Goal: Task Accomplishment & Management: Manage account settings

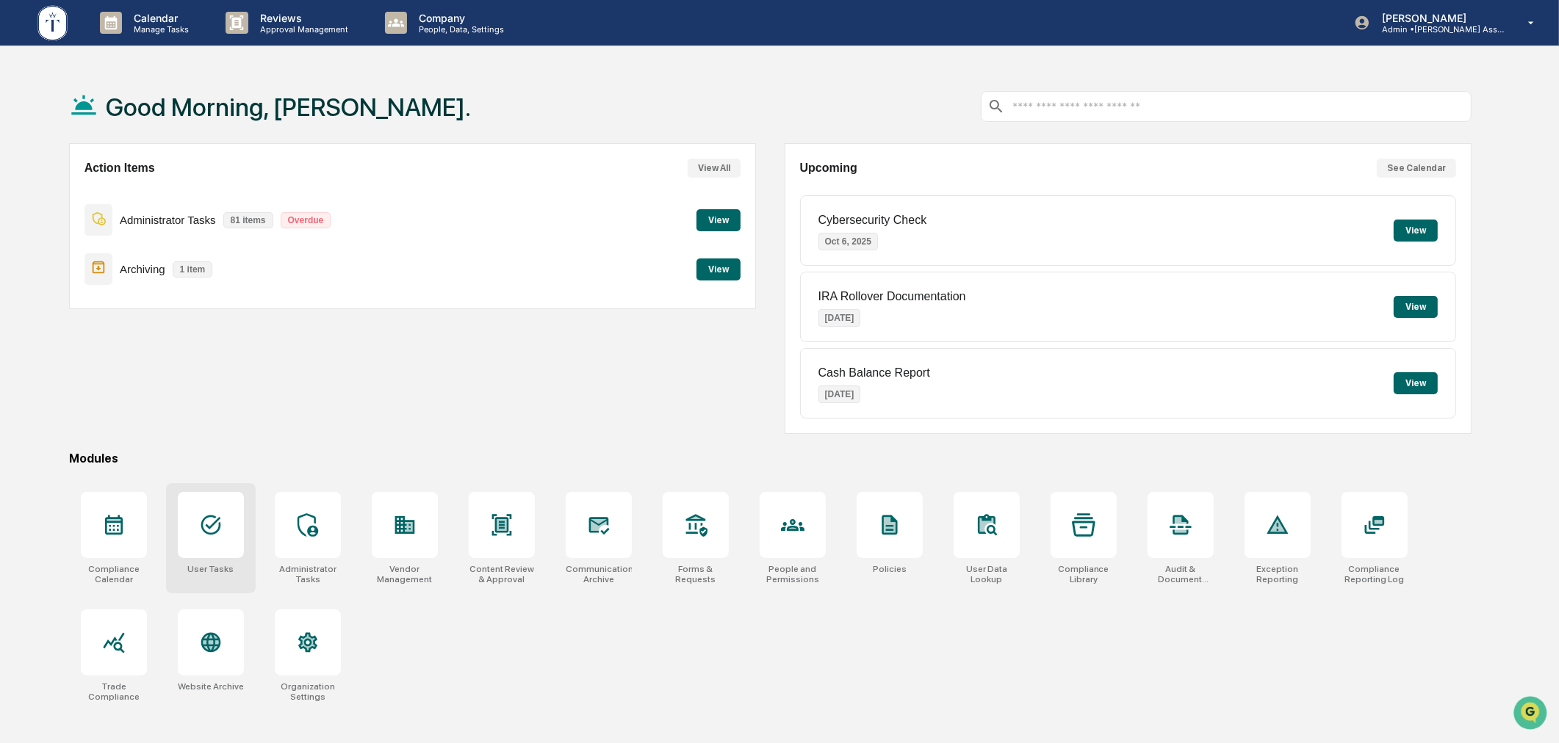
click at [195, 533] on div at bounding box center [211, 525] width 66 height 66
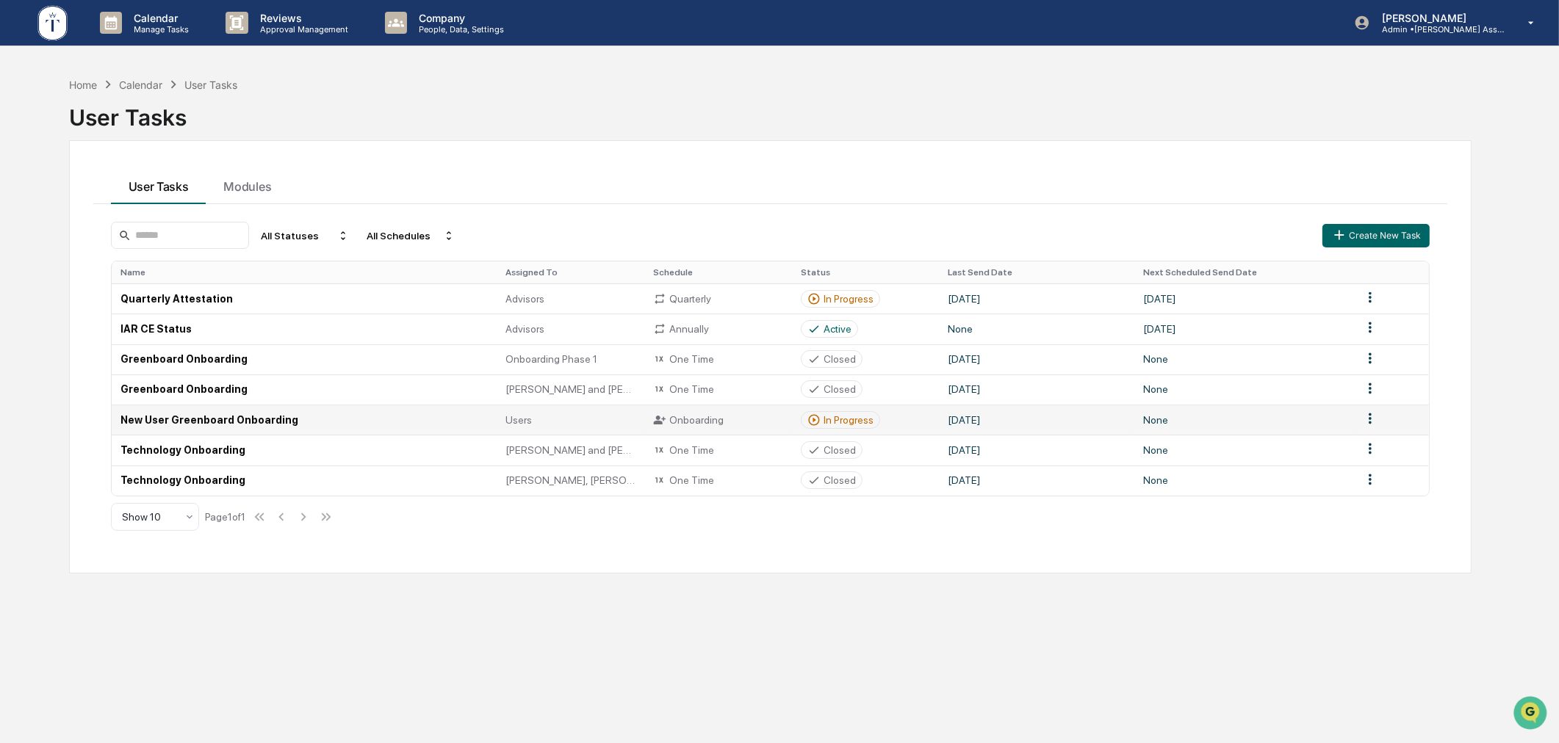
click at [826, 417] on div "In Progress" at bounding box center [848, 420] width 50 height 12
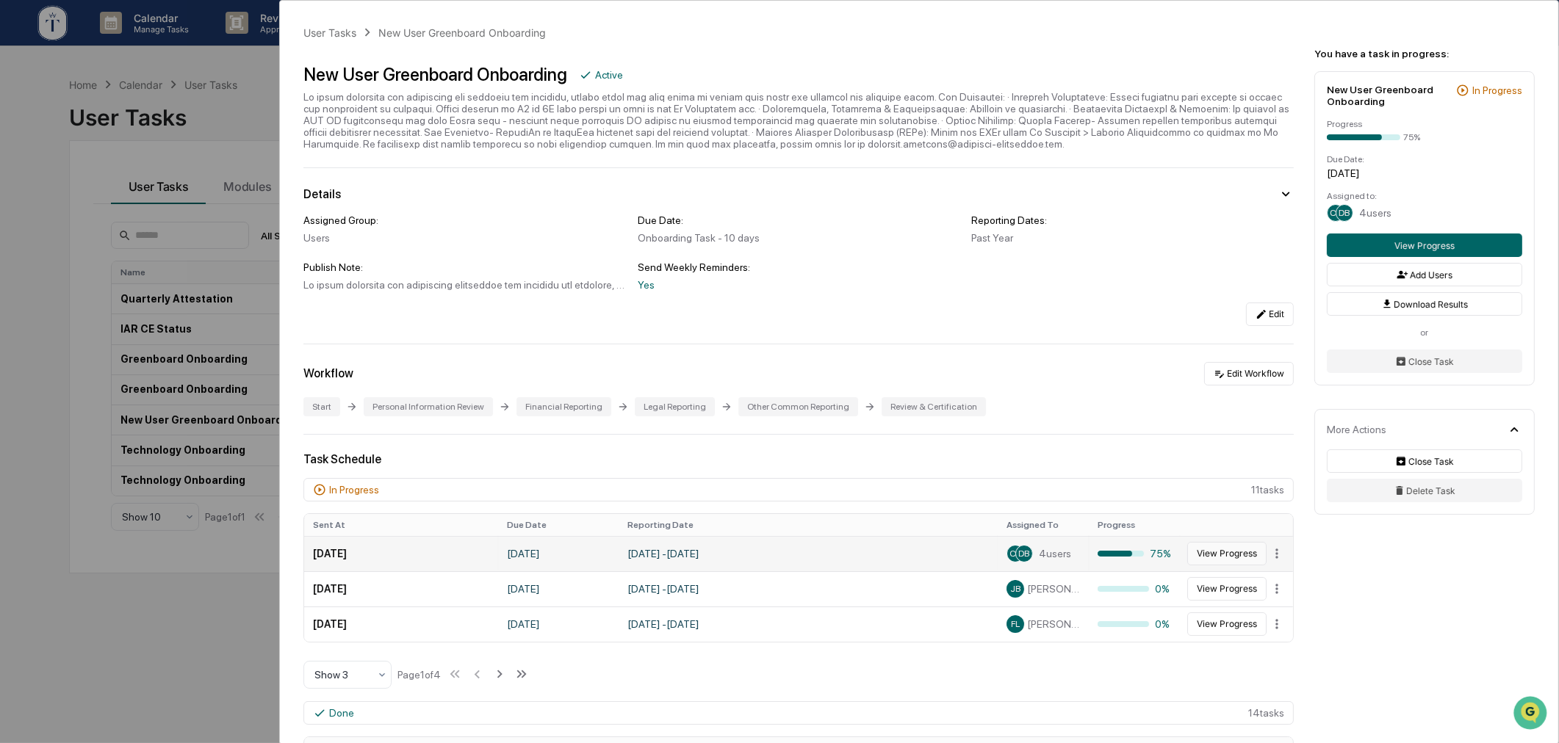
click at [1215, 556] on button "View Progress" at bounding box center [1226, 554] width 79 height 24
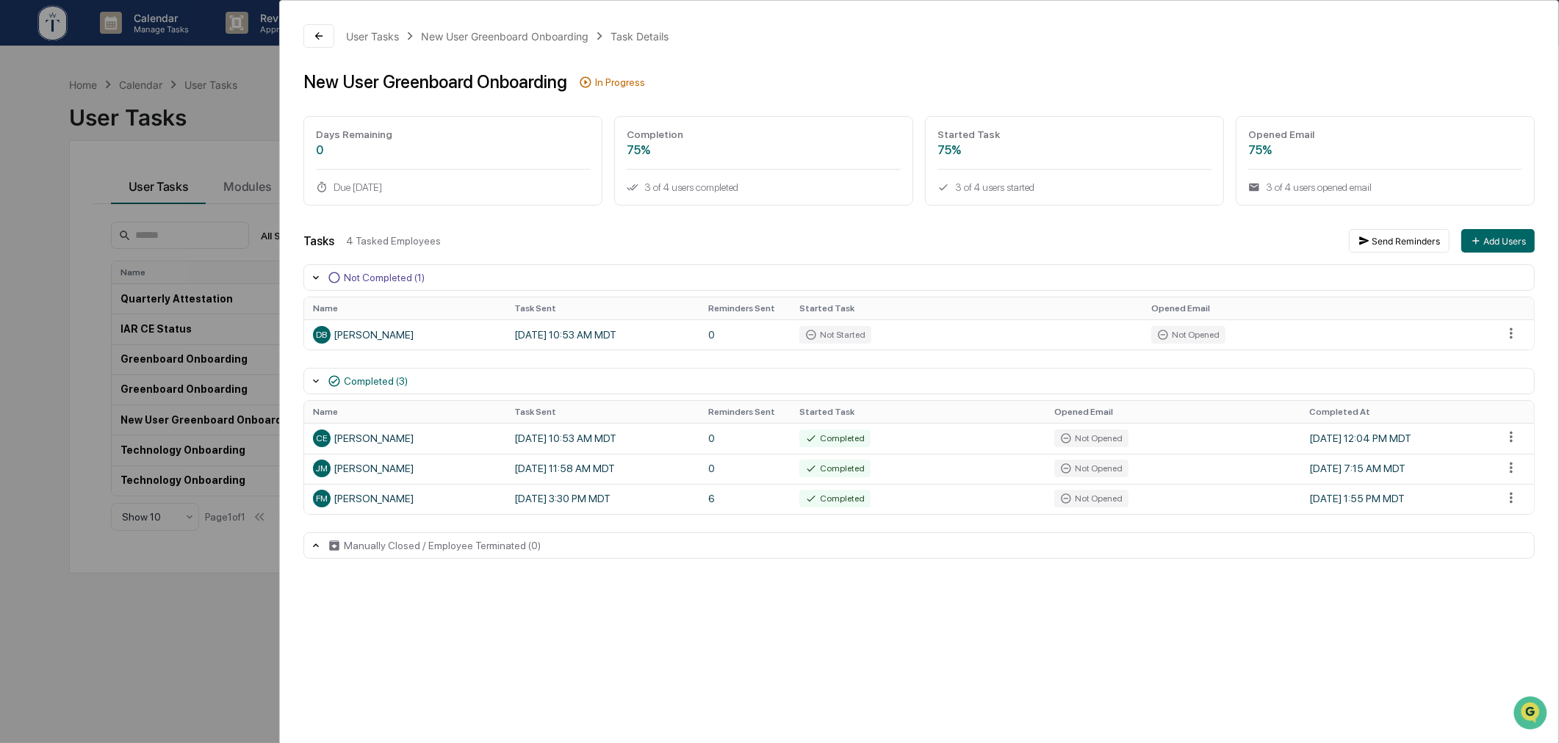
click at [149, 606] on div "User Tasks New User Greenboard Onboarding Task Details New User Greenboard Onbo…" at bounding box center [779, 371] width 1559 height 743
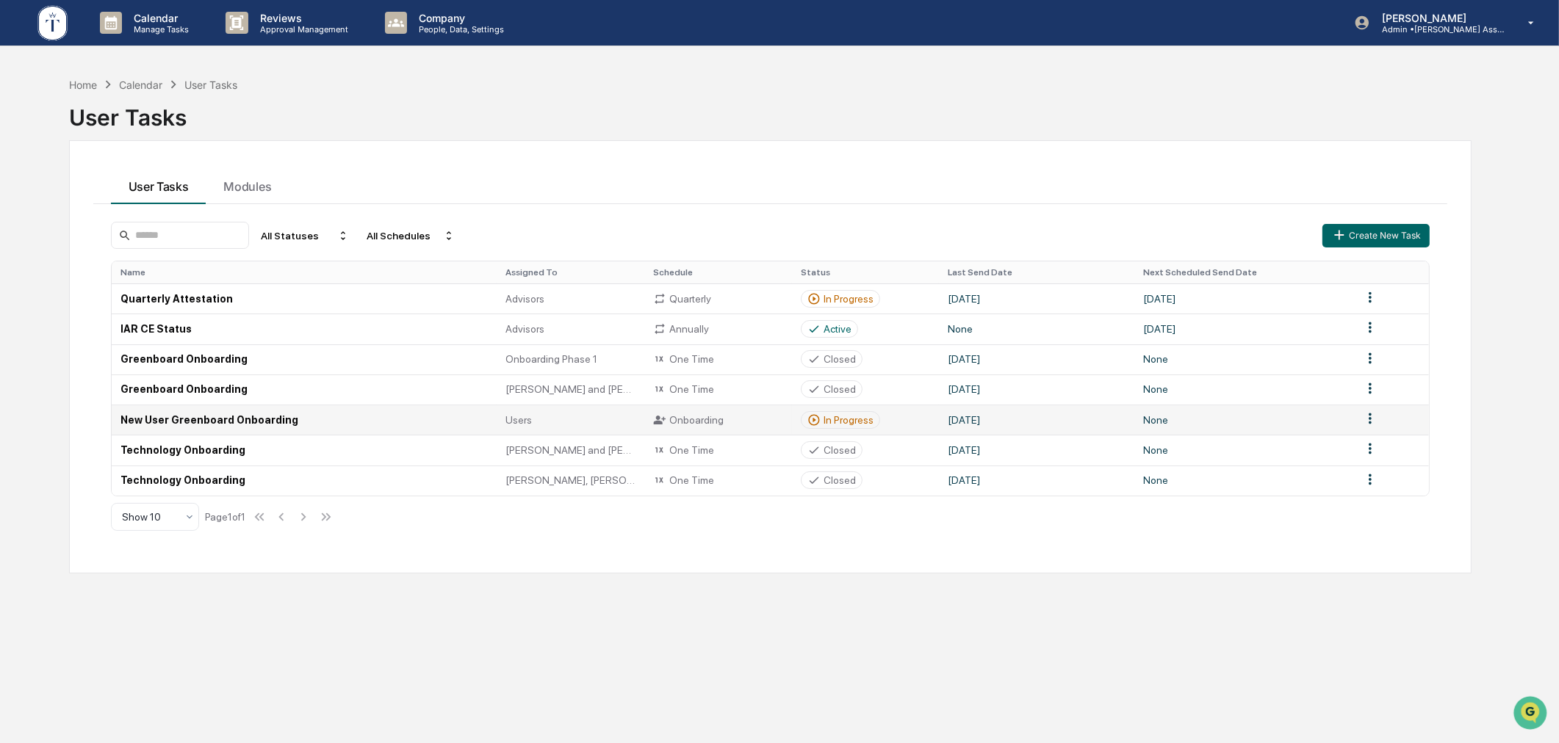
click at [852, 421] on div "In Progress" at bounding box center [848, 420] width 50 height 12
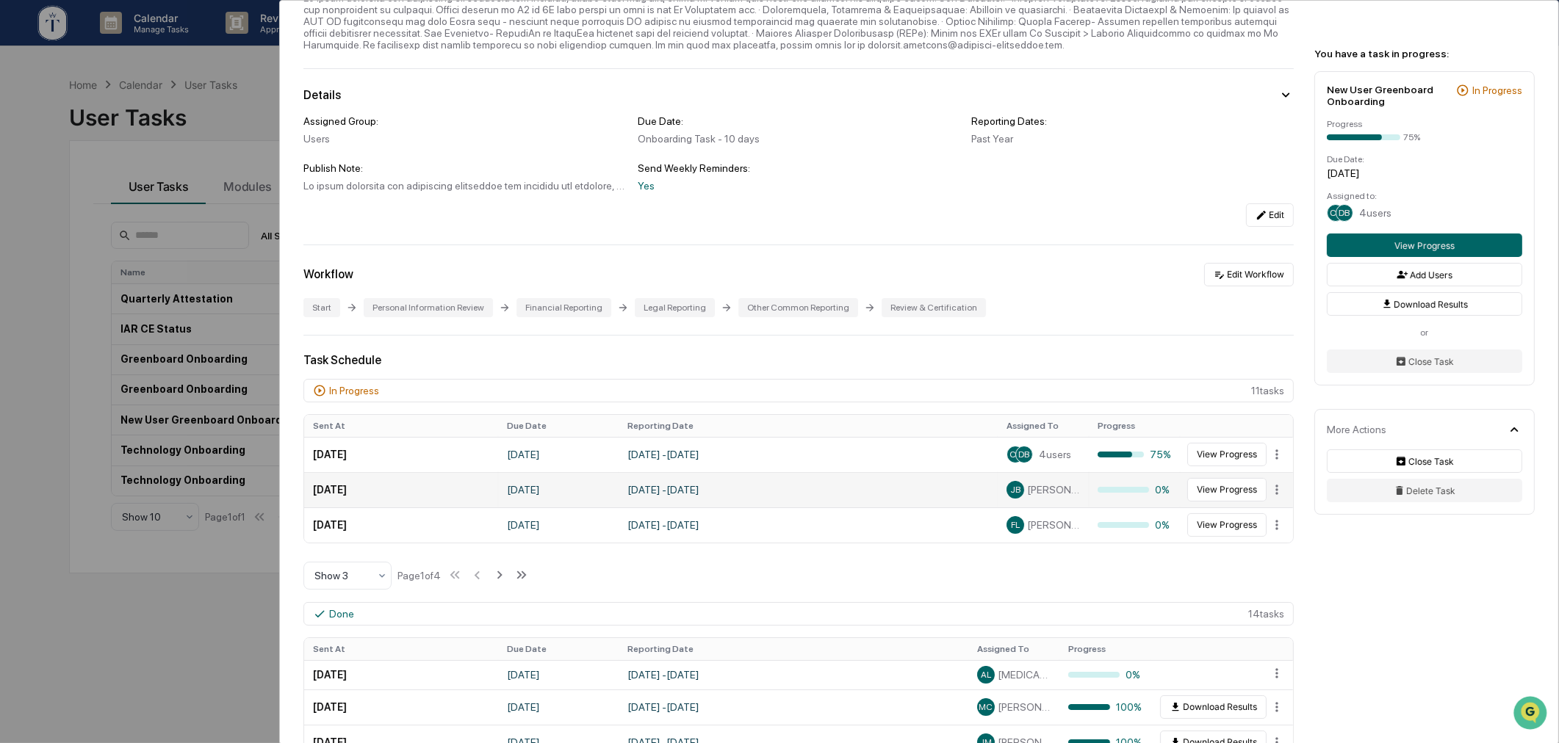
scroll to position [136, 0]
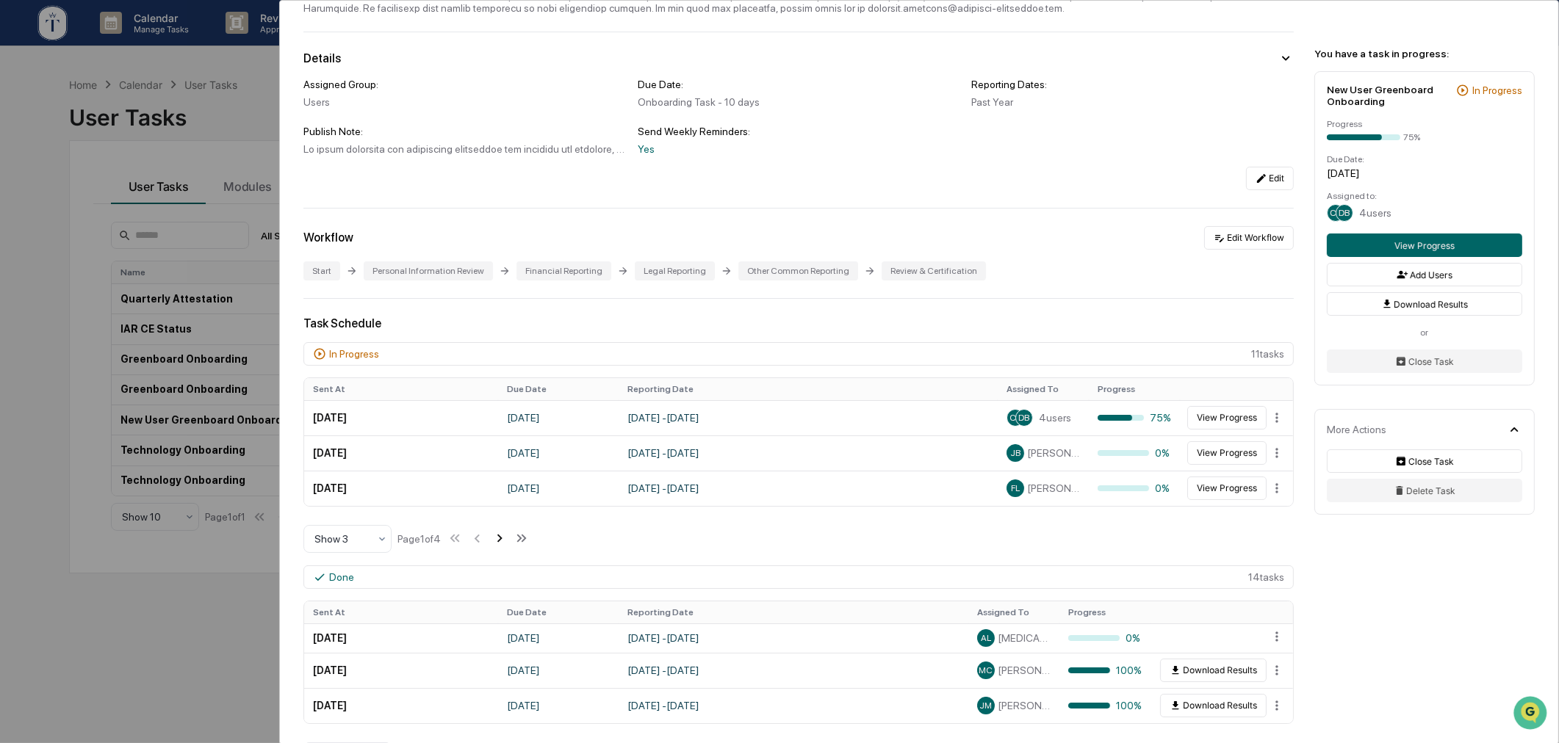
click at [508, 545] on icon at bounding box center [499, 538] width 16 height 16
click at [508, 545] on icon at bounding box center [501, 538] width 16 height 16
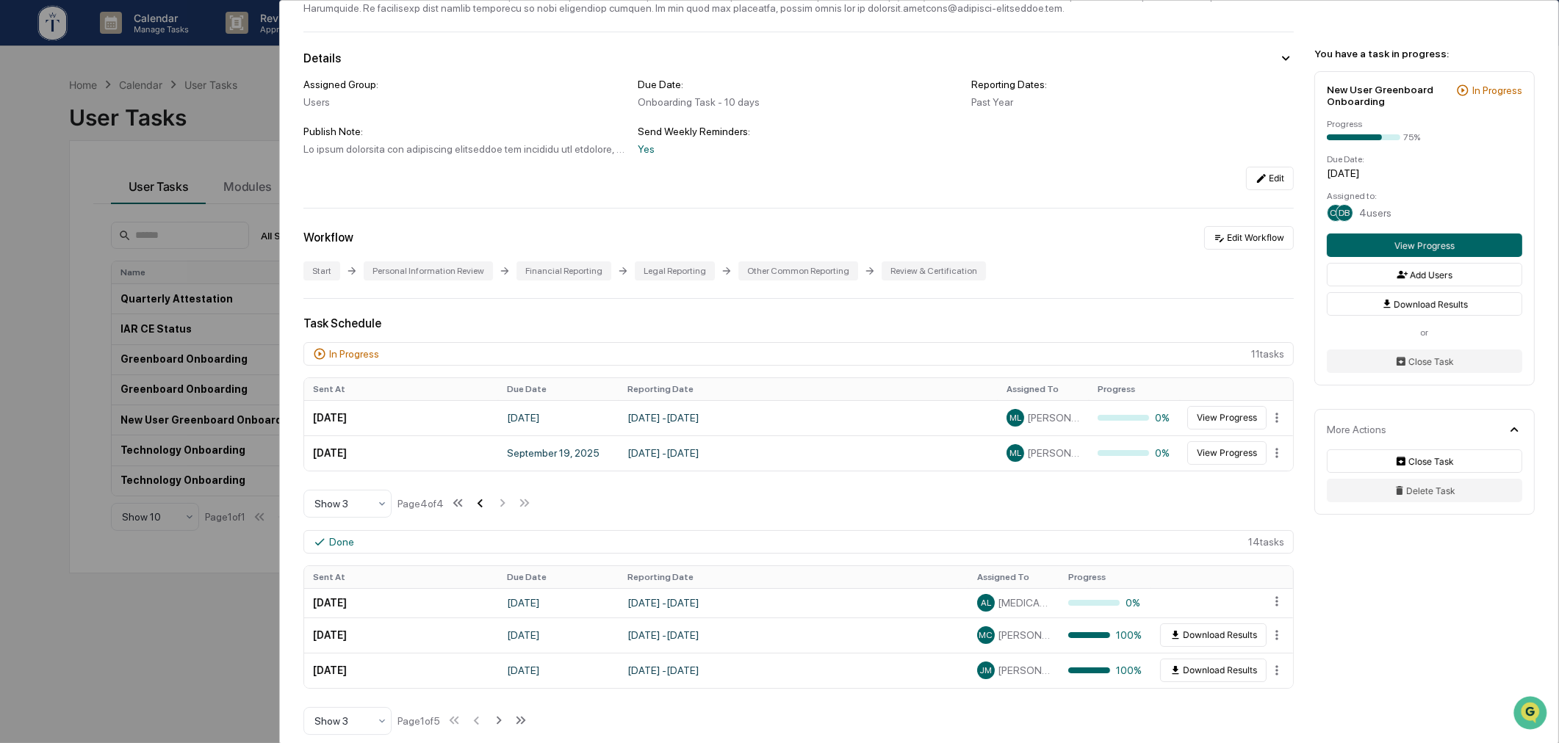
click at [476, 508] on icon at bounding box center [480, 503] width 16 height 16
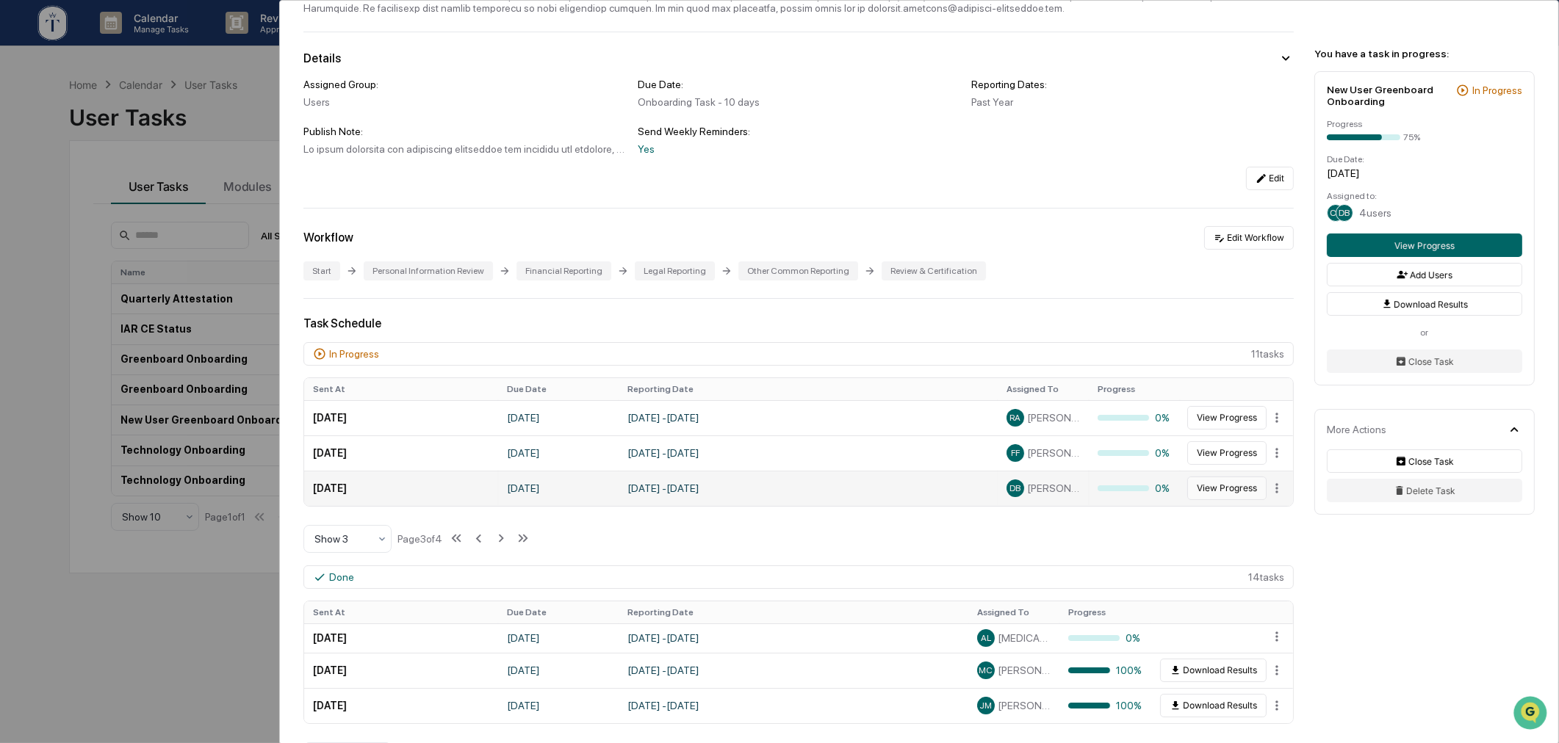
click at [1191, 497] on button "View Progress" at bounding box center [1226, 489] width 79 height 24
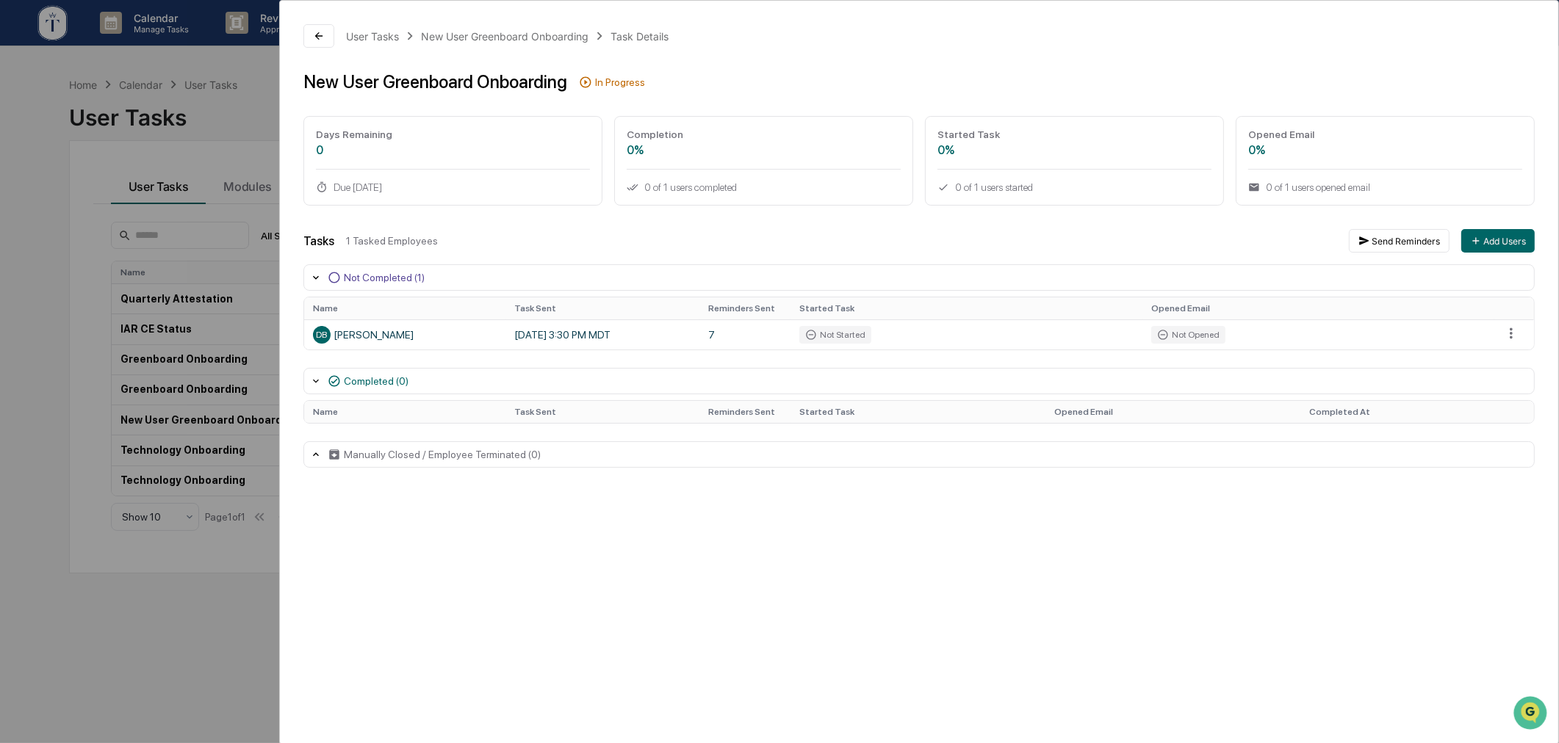
drag, startPoint x: 178, startPoint y: 630, endPoint x: 188, endPoint y: 635, distance: 11.8
click at [188, 635] on div "User Tasks New User Greenboard Onboarding Task Details New User Greenboard Onbo…" at bounding box center [779, 371] width 1559 height 743
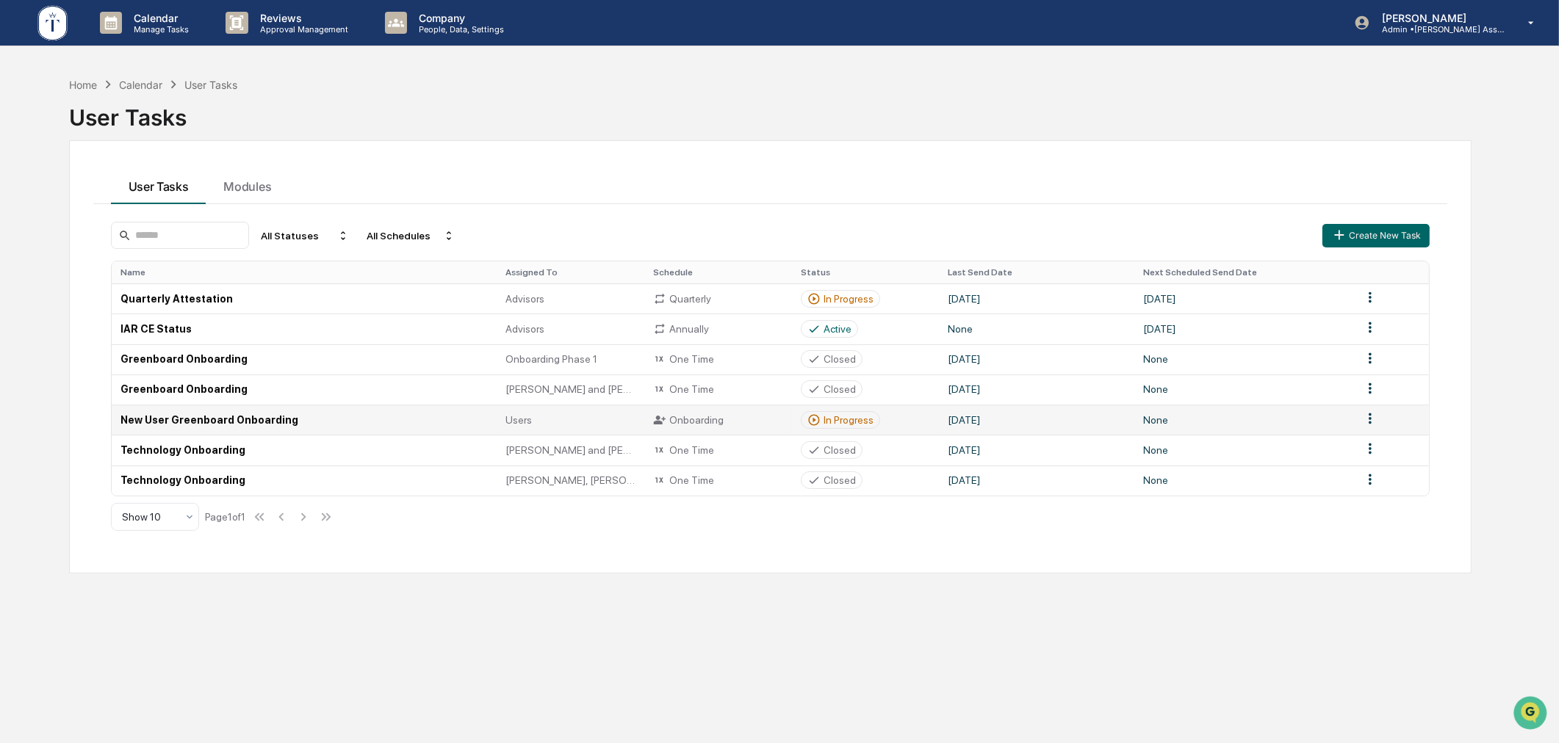
click at [833, 414] on div "In Progress" at bounding box center [848, 420] width 50 height 12
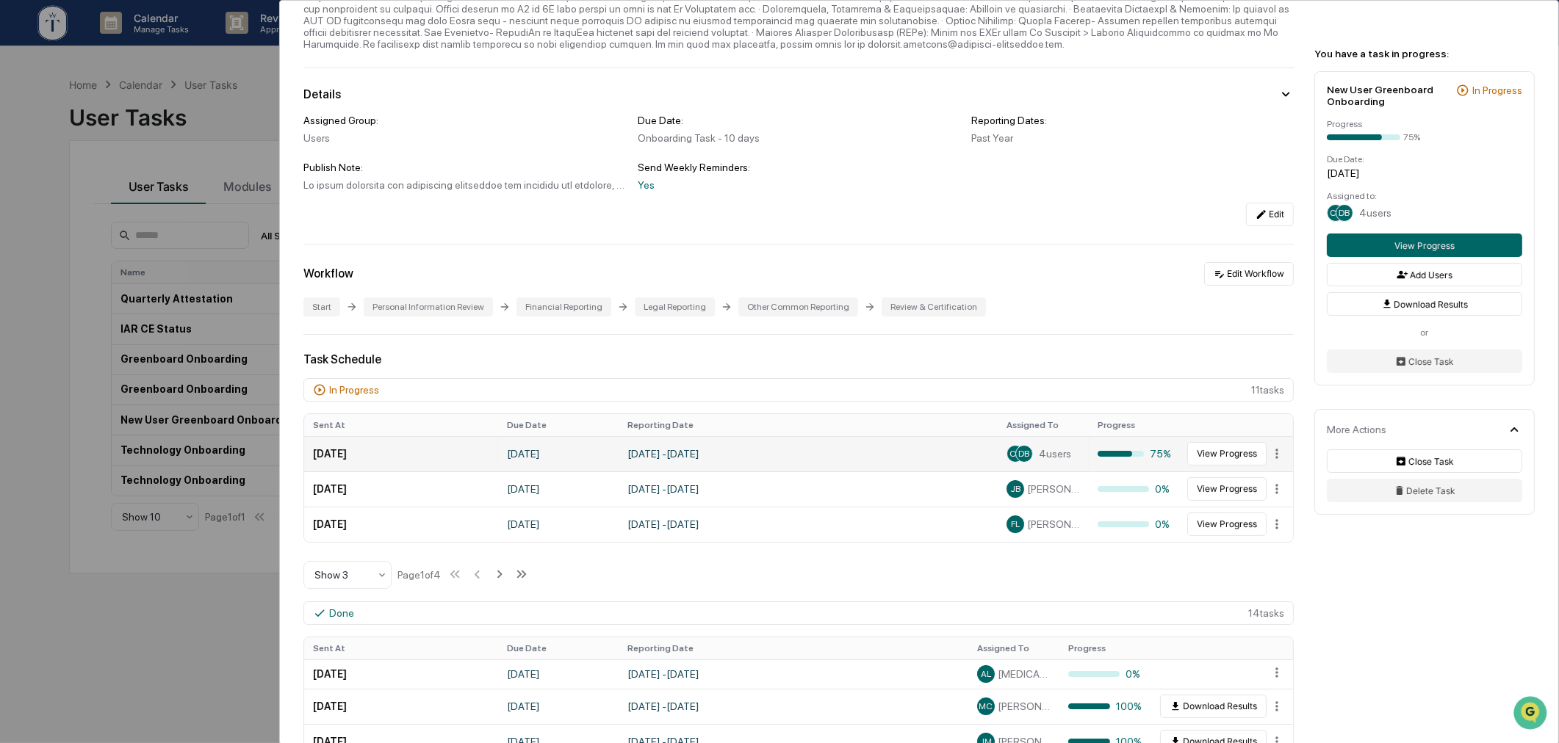
scroll to position [136, 0]
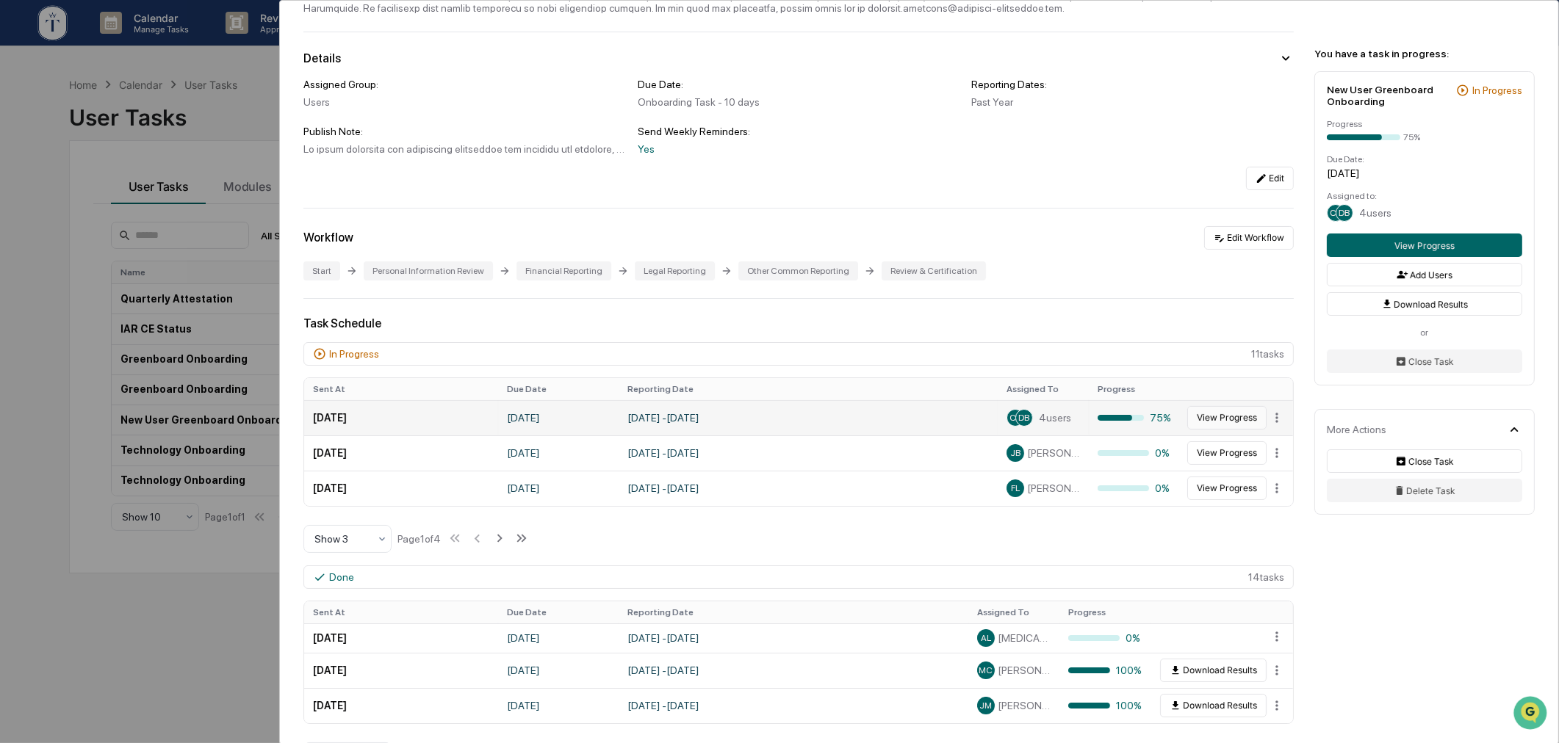
click at [1225, 421] on button "View Progress" at bounding box center [1226, 418] width 79 height 24
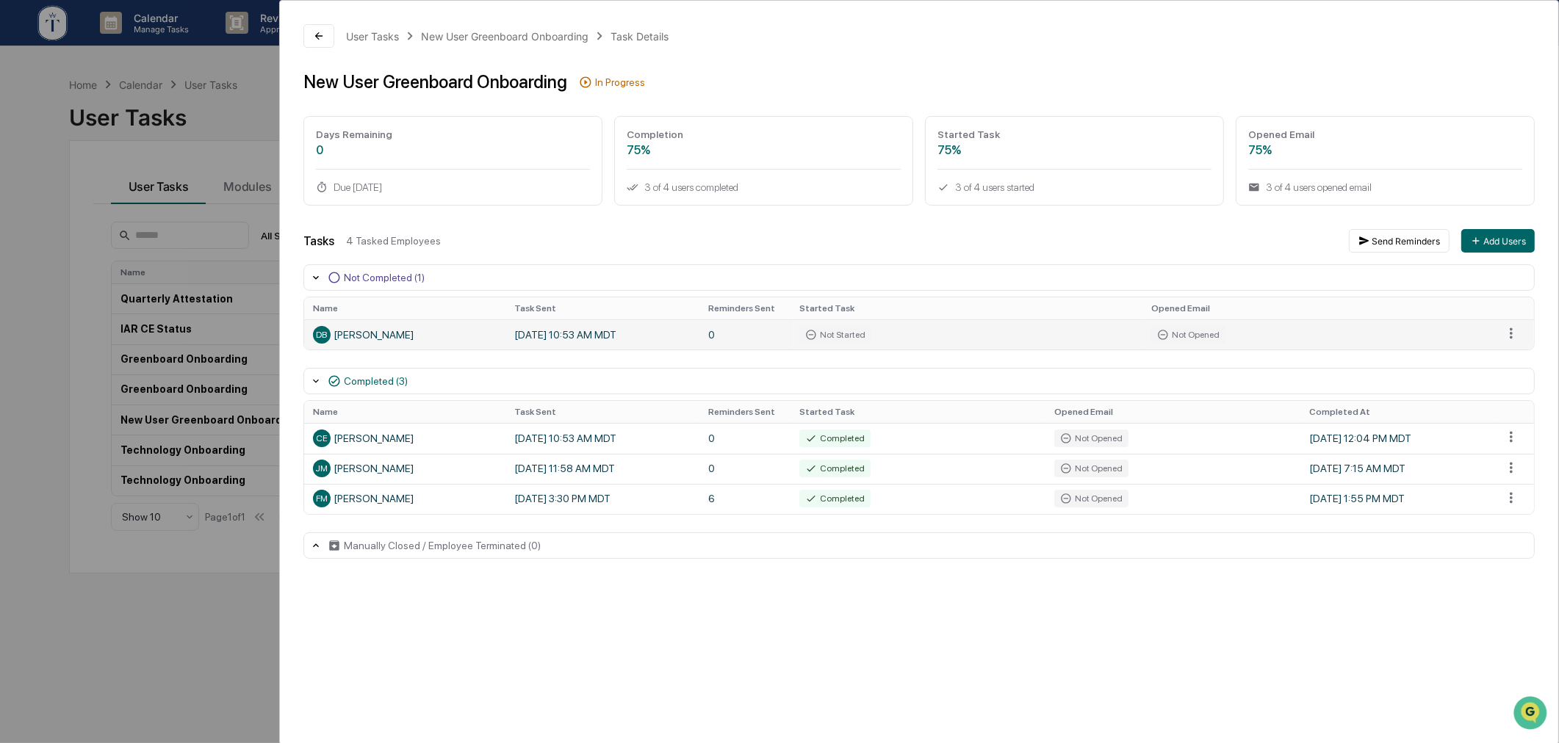
click at [342, 339] on div "DB David Barr" at bounding box center [405, 335] width 184 height 18
click at [1507, 331] on html "Calendar Manage Tasks Reviews Approval Management Company People, Data, Setting…" at bounding box center [779, 371] width 1559 height 743
click at [1507, 331] on html "Calendar Manage Tasks Reviews Approval Management Company People, Data, Setting…" at bounding box center [783, 371] width 1567 height 743
click at [223, 622] on div "User Tasks New User Greenboard Onboarding Task Details New User Greenboard Onbo…" at bounding box center [779, 371] width 1559 height 743
click at [210, 632] on div "User Tasks New User Greenboard Onboarding Task Details New User Greenboard Onbo…" at bounding box center [779, 371] width 1559 height 743
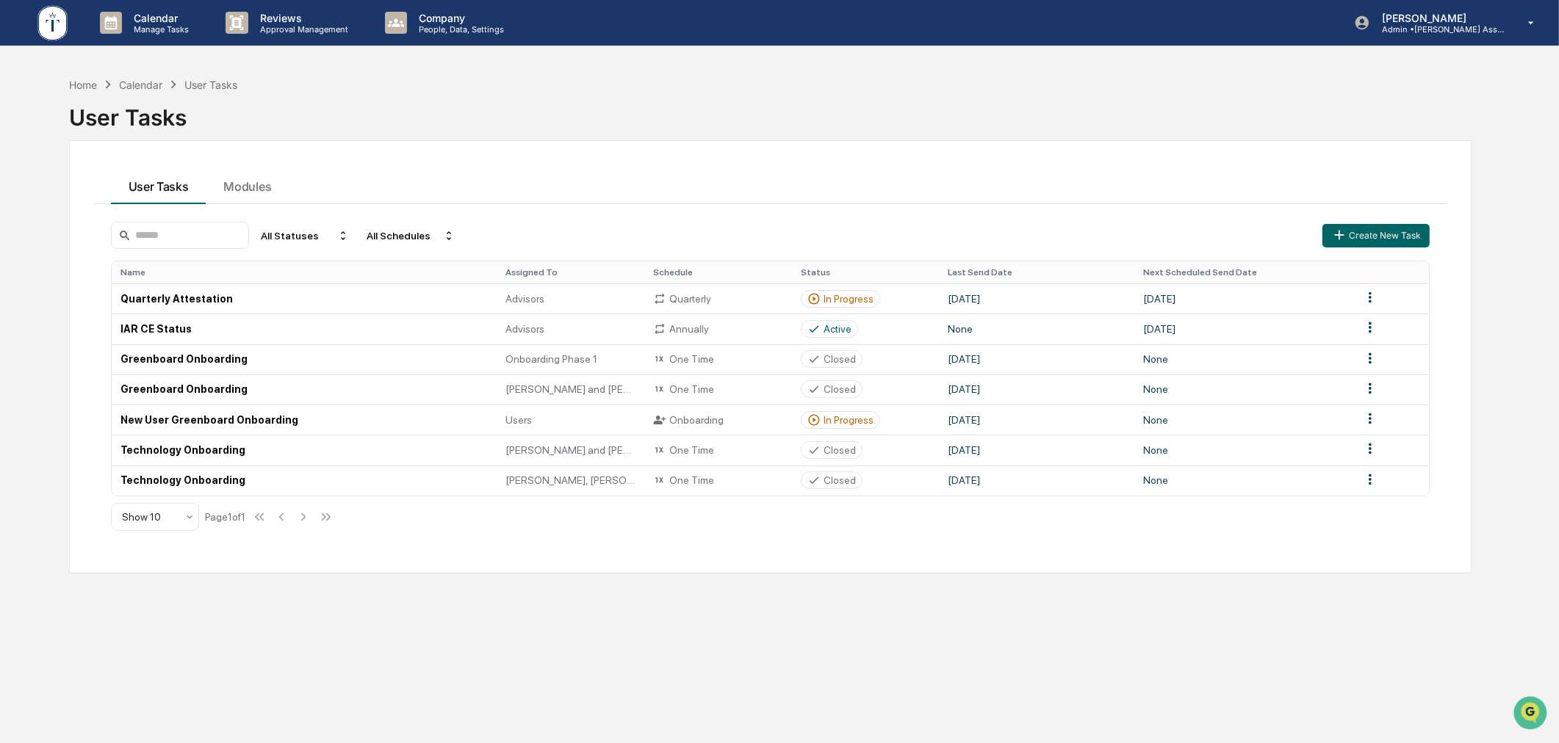
click at [239, 599] on div "Home Calendar User Tasks User Tasks User Tasks Modules All Statuses All Schedul…" at bounding box center [770, 441] width 1447 height 743
click at [819, 415] on icon at bounding box center [813, 420] width 13 height 13
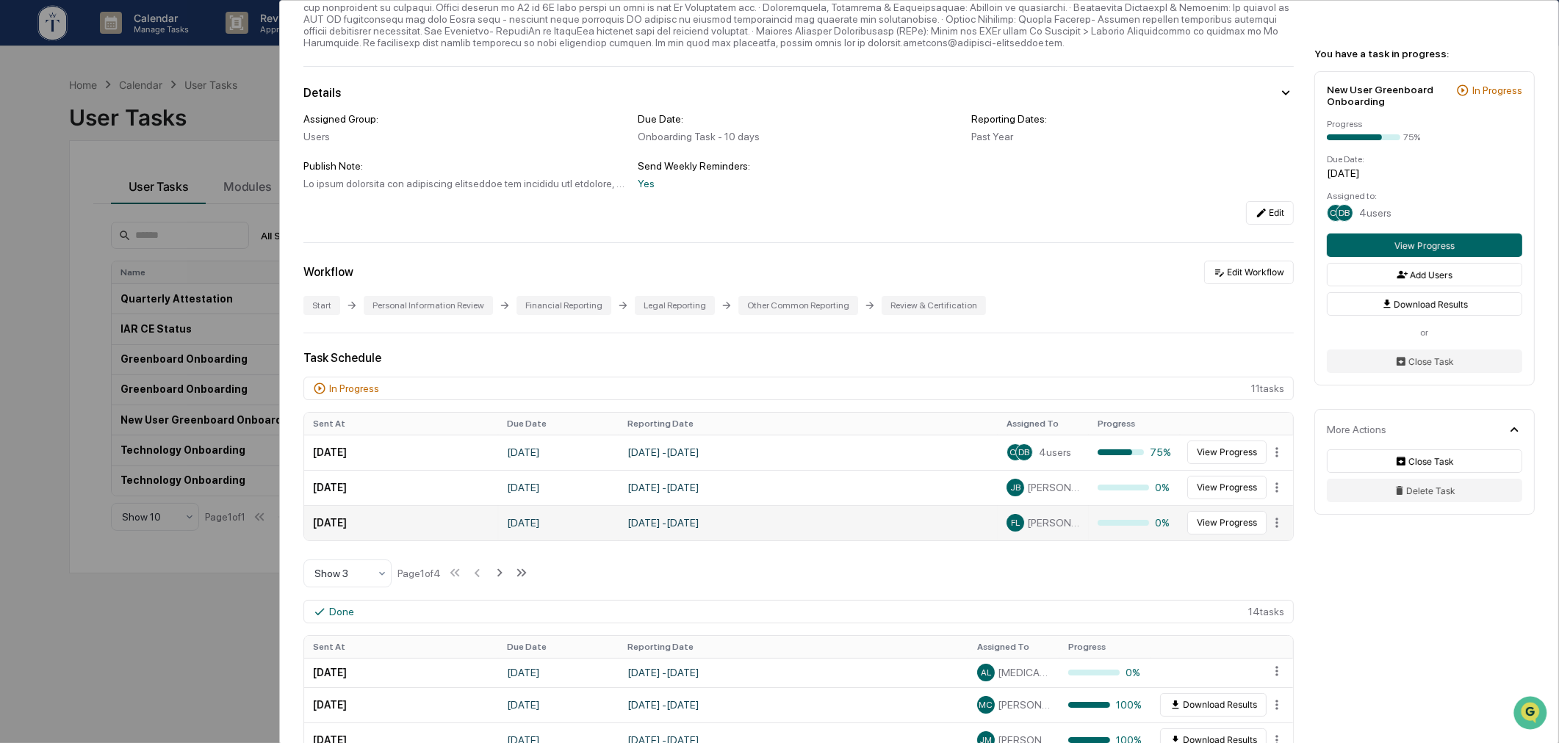
scroll to position [136, 0]
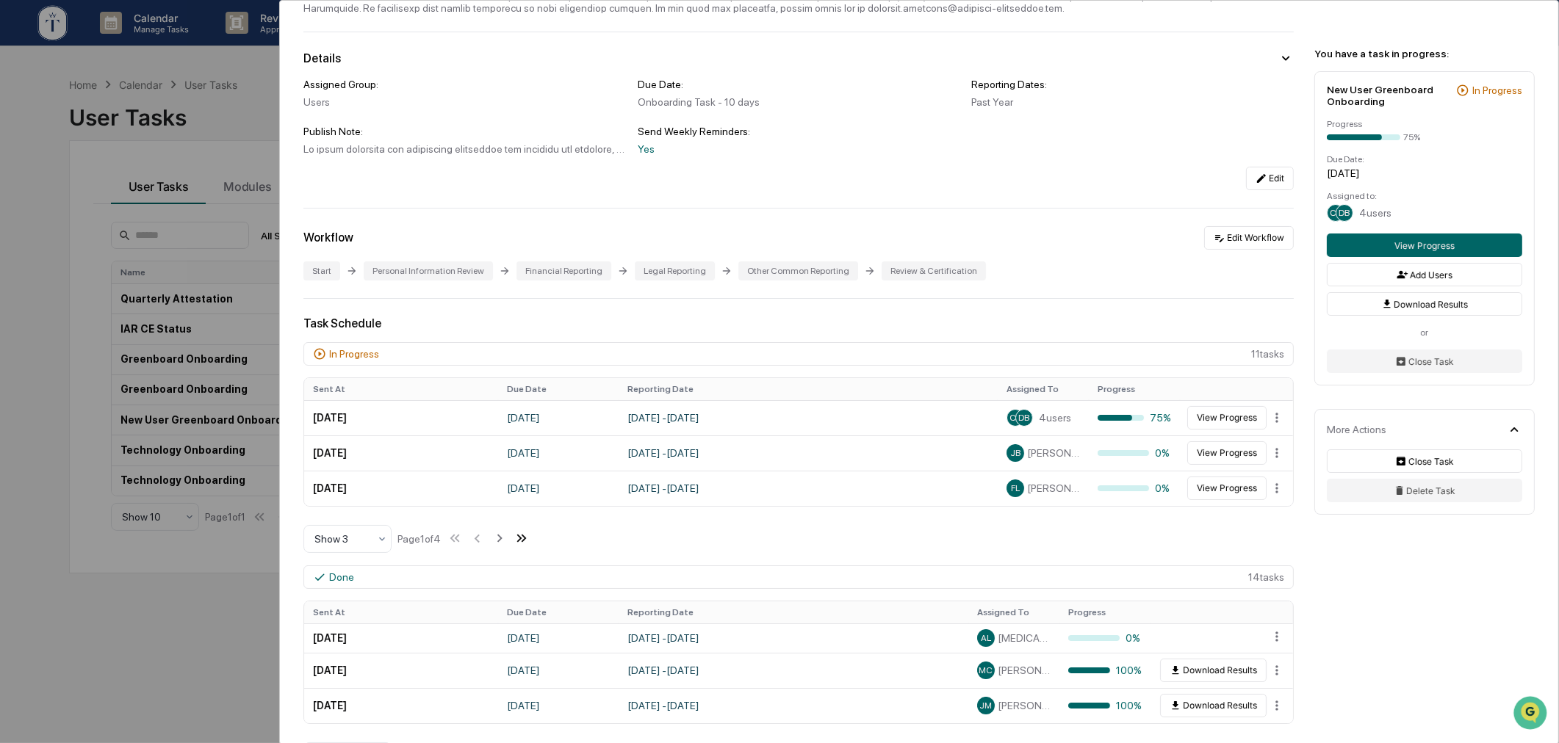
click at [517, 542] on icon at bounding box center [521, 538] width 16 height 16
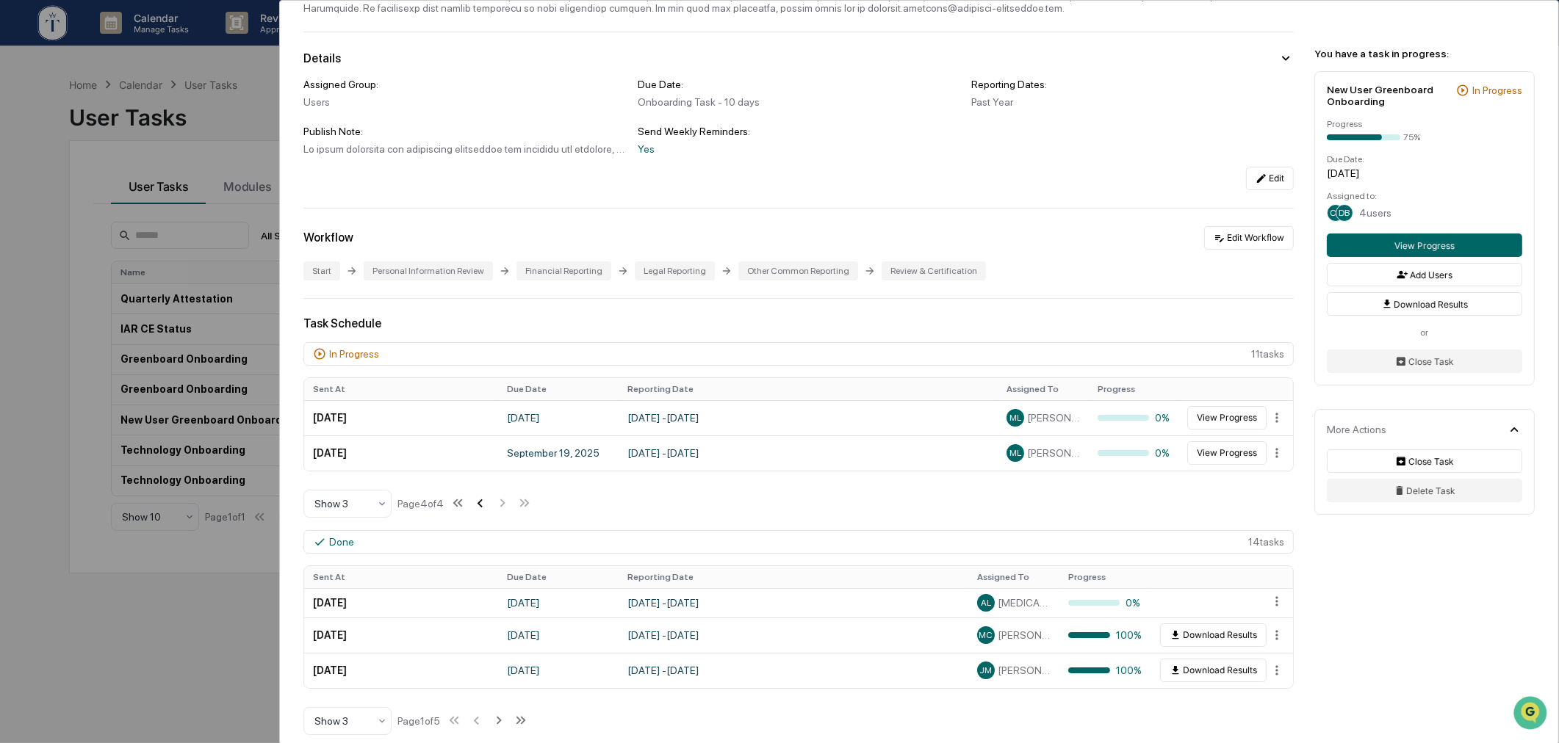
click at [476, 510] on icon at bounding box center [480, 503] width 16 height 16
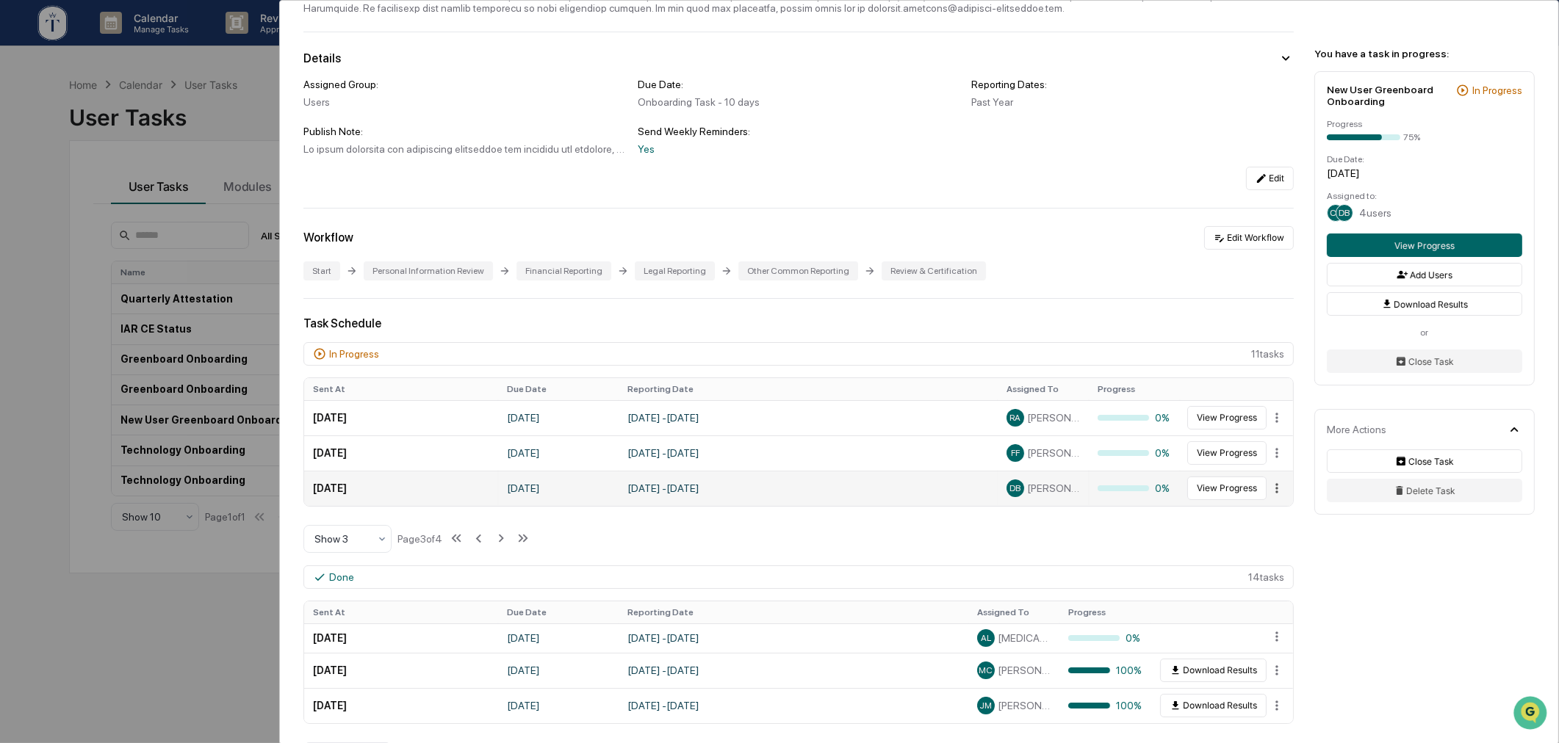
click at [1272, 492] on html "Calendar Manage Tasks Reviews Approval Management Company People, Data, Setting…" at bounding box center [779, 371] width 1559 height 743
click at [1150, 538] on html "Calendar Manage Tasks Reviews Approval Management Company People, Data, Setting…" at bounding box center [783, 371] width 1567 height 743
click at [1224, 495] on button "View Progress" at bounding box center [1226, 489] width 79 height 24
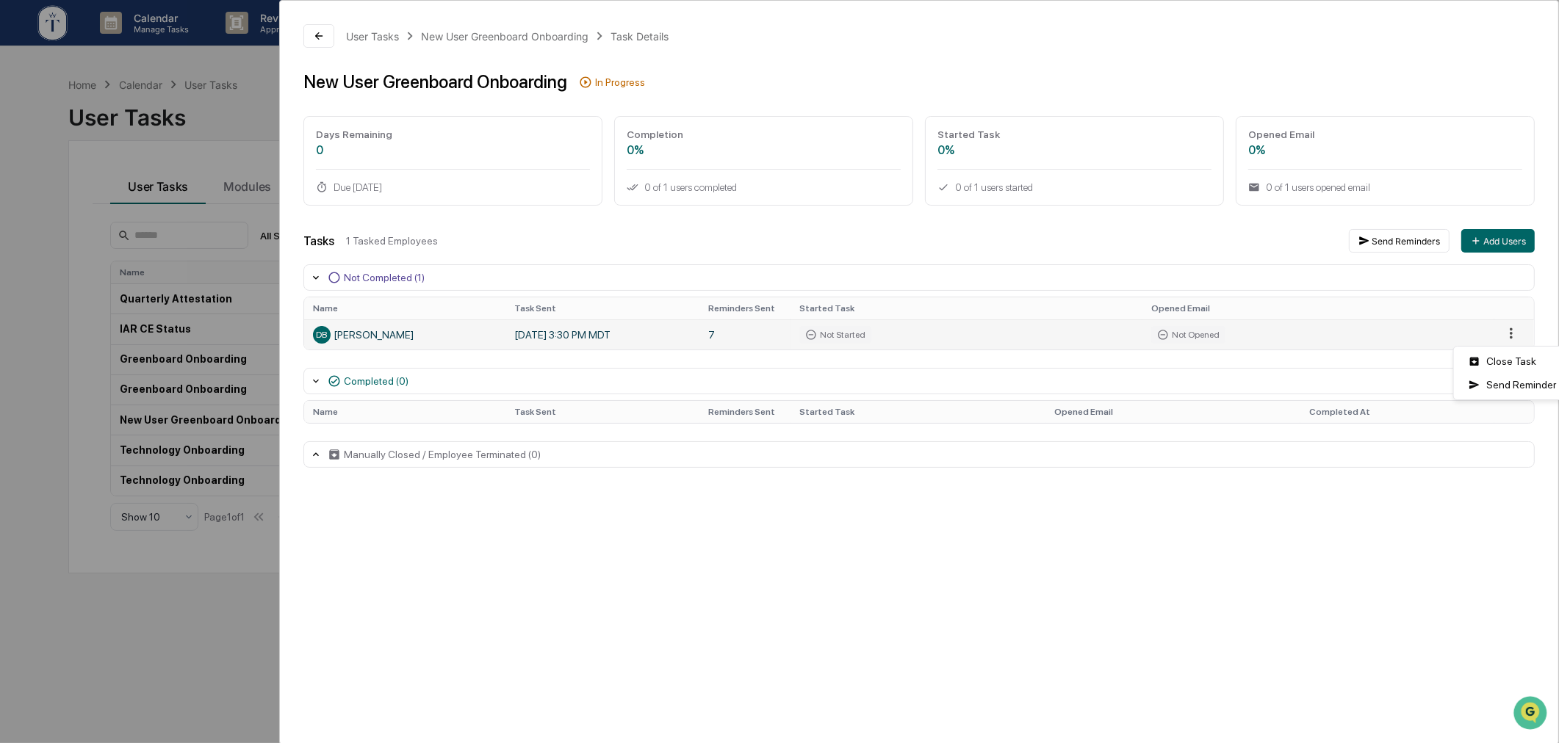
click at [1509, 338] on html "Calendar Manage Tasks Reviews Approval Management Company People, Data, Setting…" at bounding box center [779, 371] width 1559 height 743
click at [1486, 361] on div "Close Task" at bounding box center [1512, 362] width 111 height 24
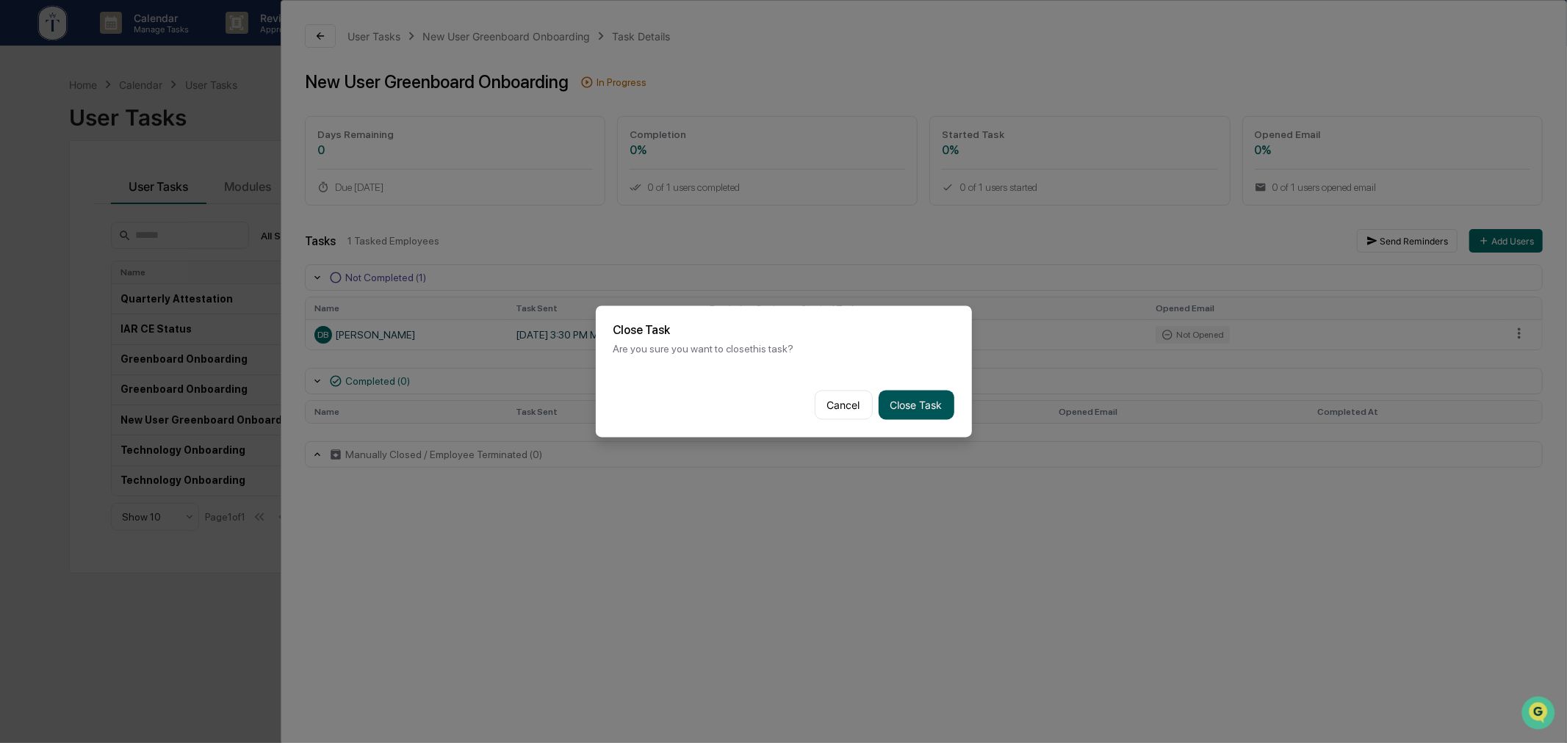
click at [926, 409] on button "Close Task" at bounding box center [917, 405] width 76 height 29
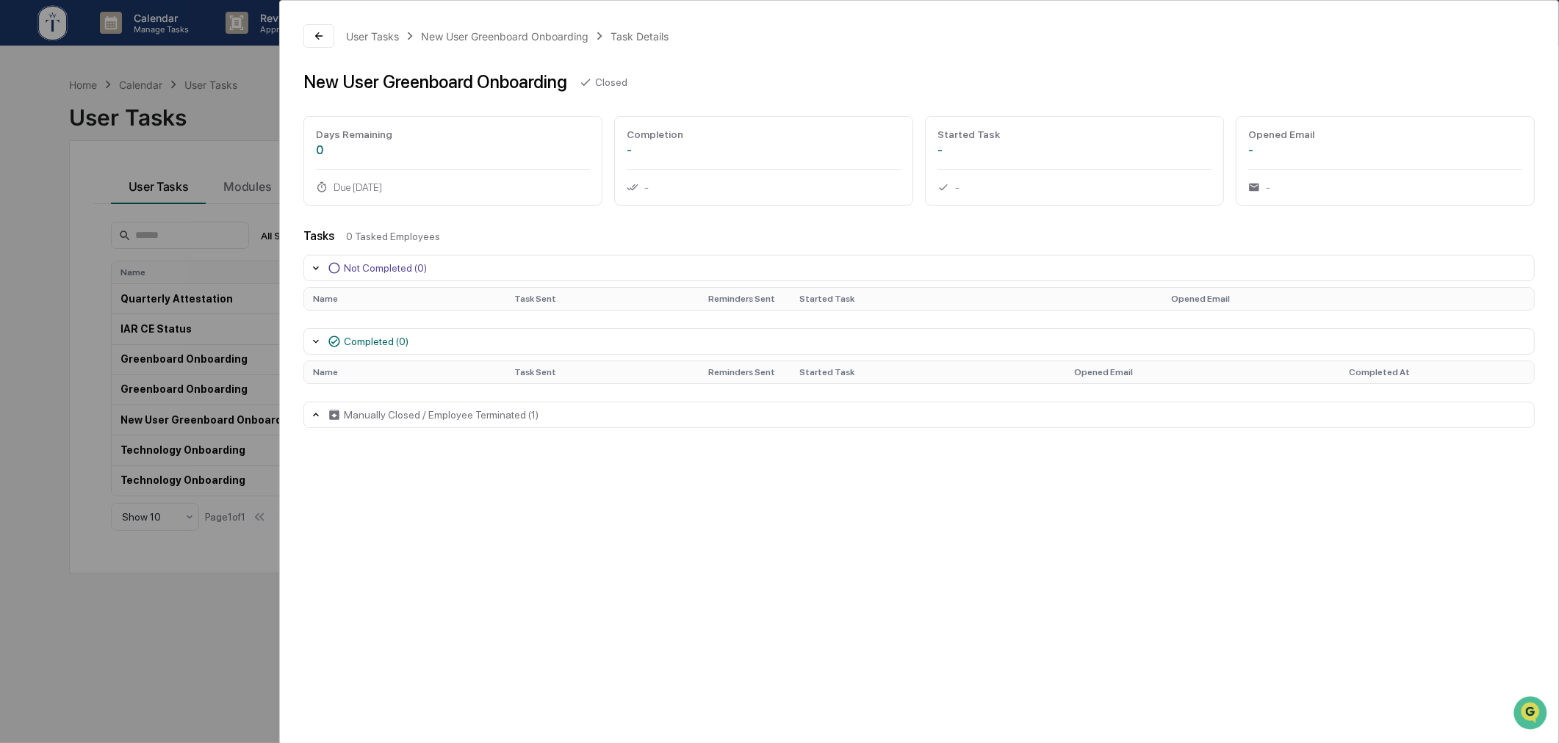
click at [93, 608] on div "User Tasks New User Greenboard Onboarding Task Details New User Greenboard Onbo…" at bounding box center [779, 371] width 1559 height 743
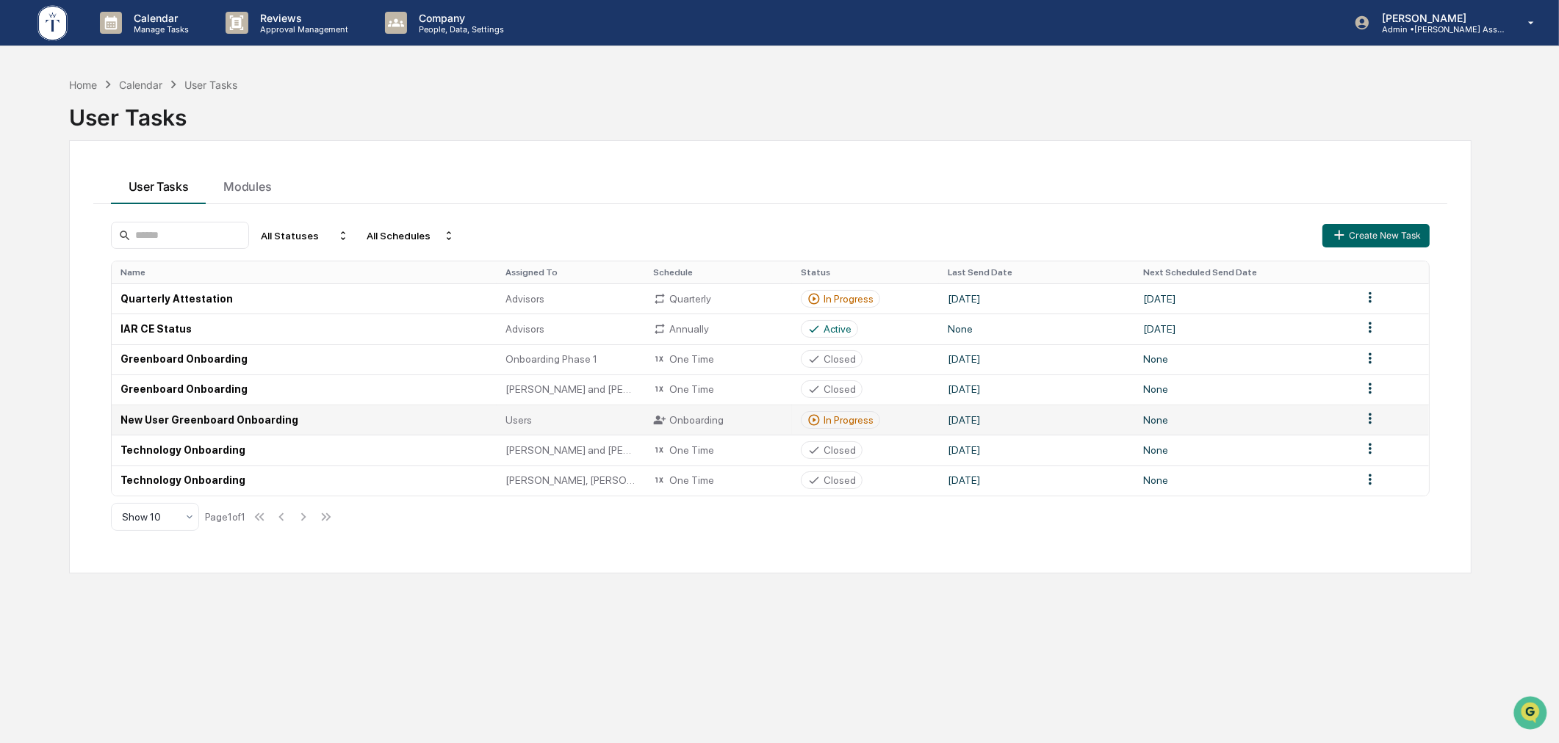
click at [840, 416] on div "In Progress" at bounding box center [848, 420] width 50 height 12
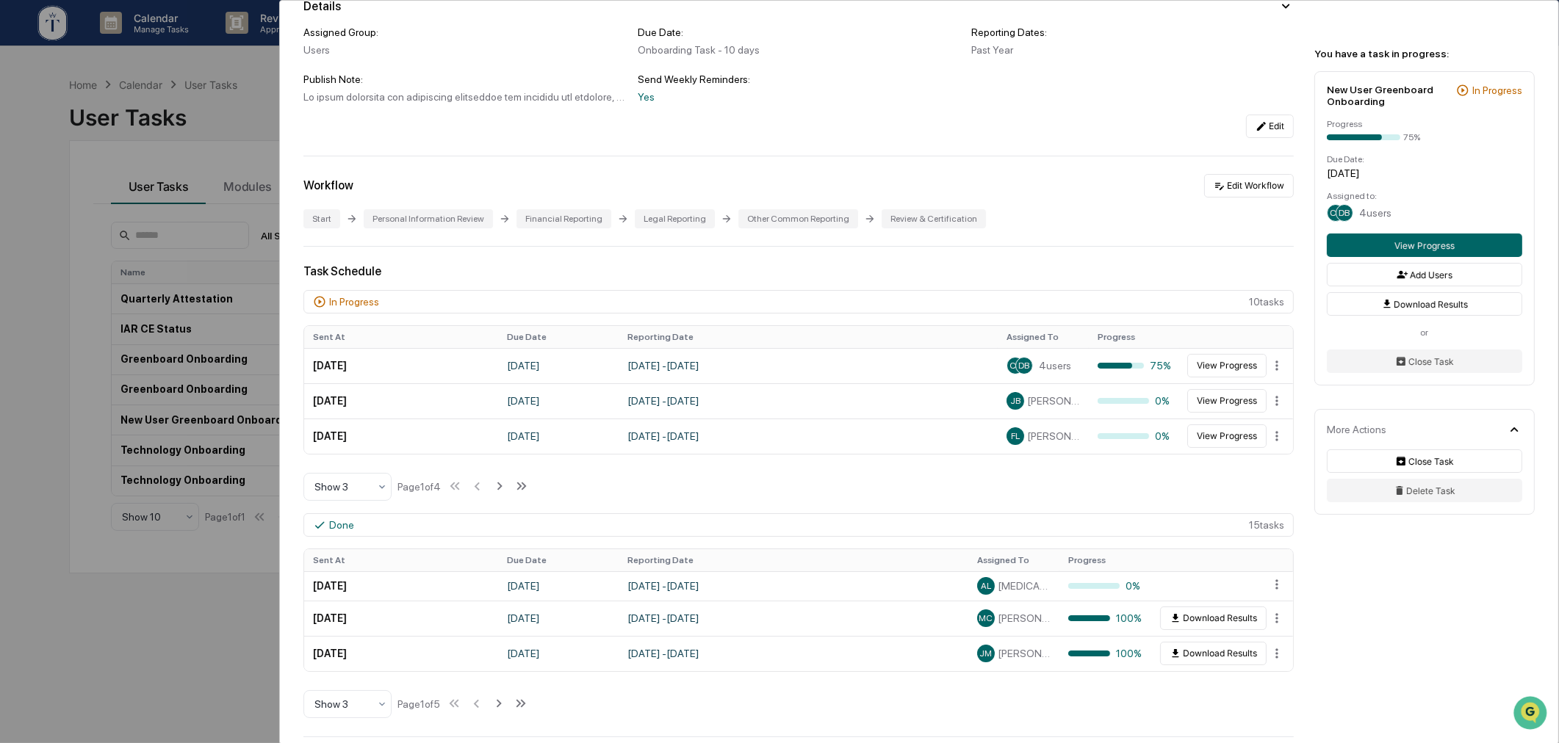
scroll to position [272, 0]
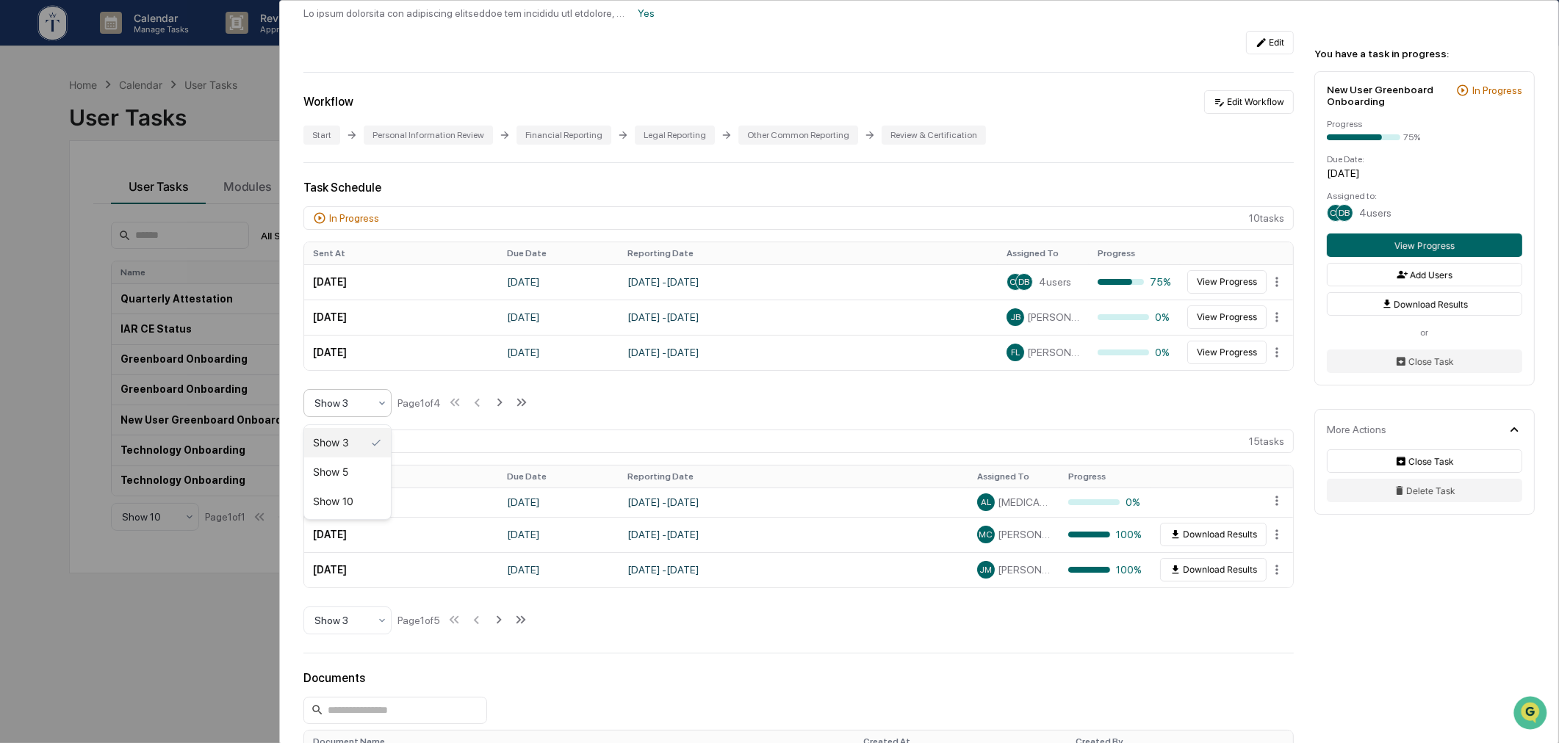
click at [361, 406] on div at bounding box center [341, 403] width 54 height 15
click at [348, 474] on div "Show 5" at bounding box center [347, 472] width 87 height 29
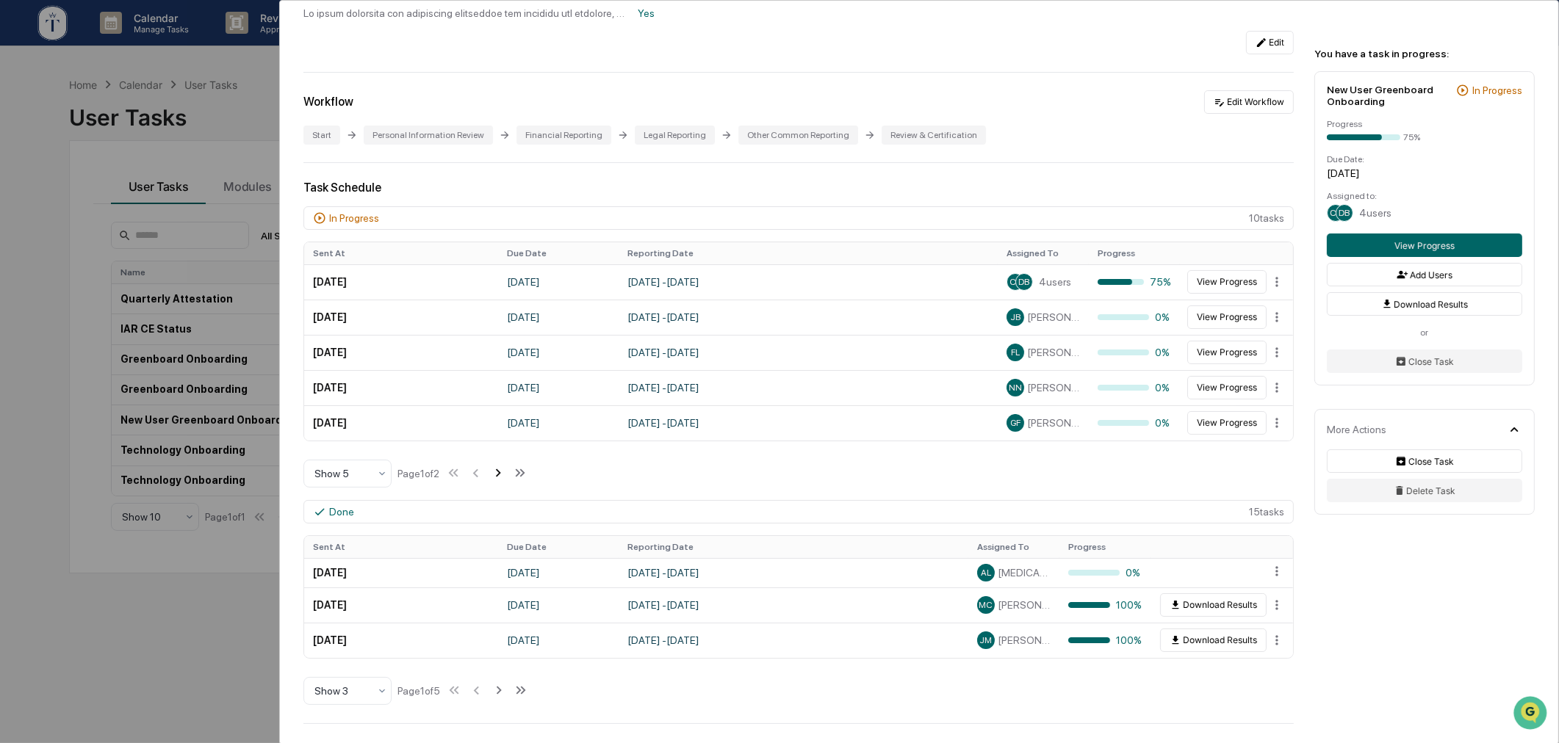
click at [501, 477] on icon at bounding box center [498, 473] width 5 height 8
